Goal: Find specific page/section: Find specific page/section

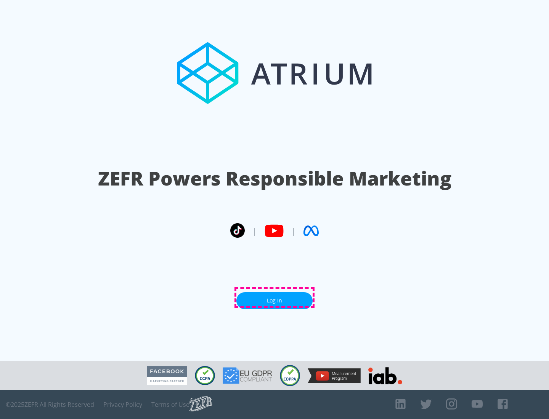
click at [274, 298] on link "Log In" at bounding box center [274, 300] width 76 height 17
